Goal: Find specific page/section: Find specific page/section

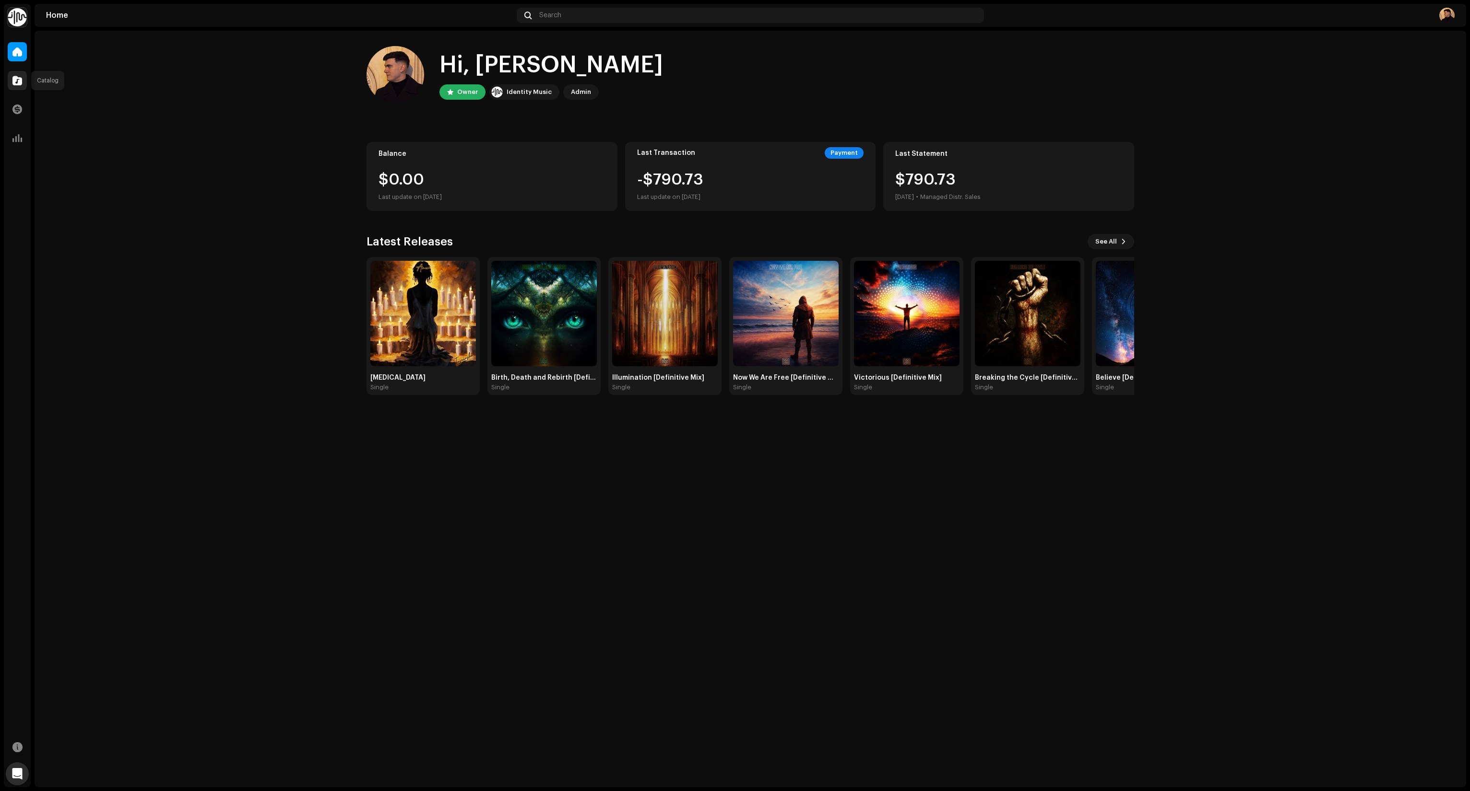
click at [21, 80] on span at bounding box center [17, 81] width 10 height 8
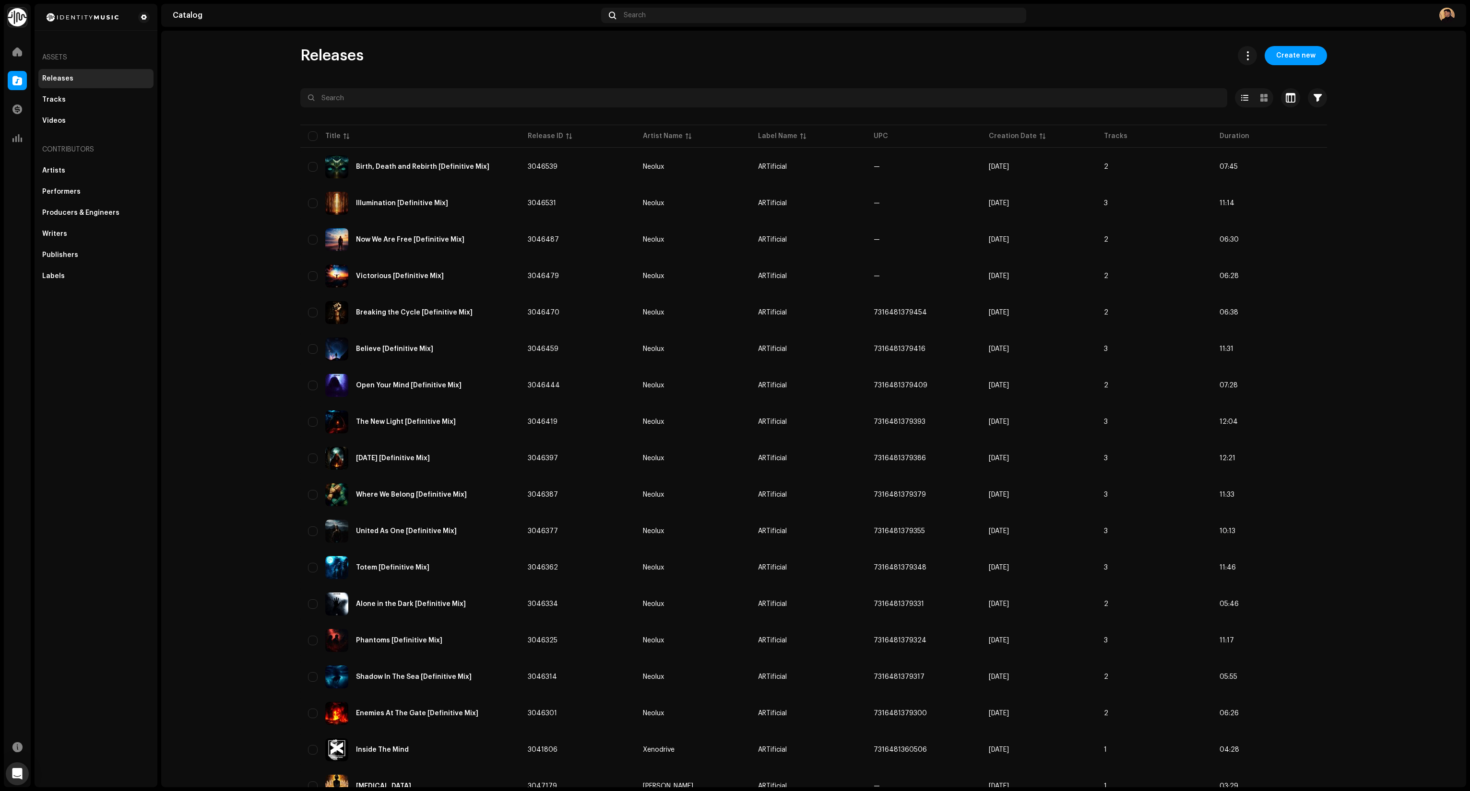
click at [1368, 409] on catalog-releases-list "Releases Create new Selected 0 Options Filters Distribution status Never Distri…" at bounding box center [813, 546] width 1305 height 1001
